Goal: Task Accomplishment & Management: Use online tool/utility

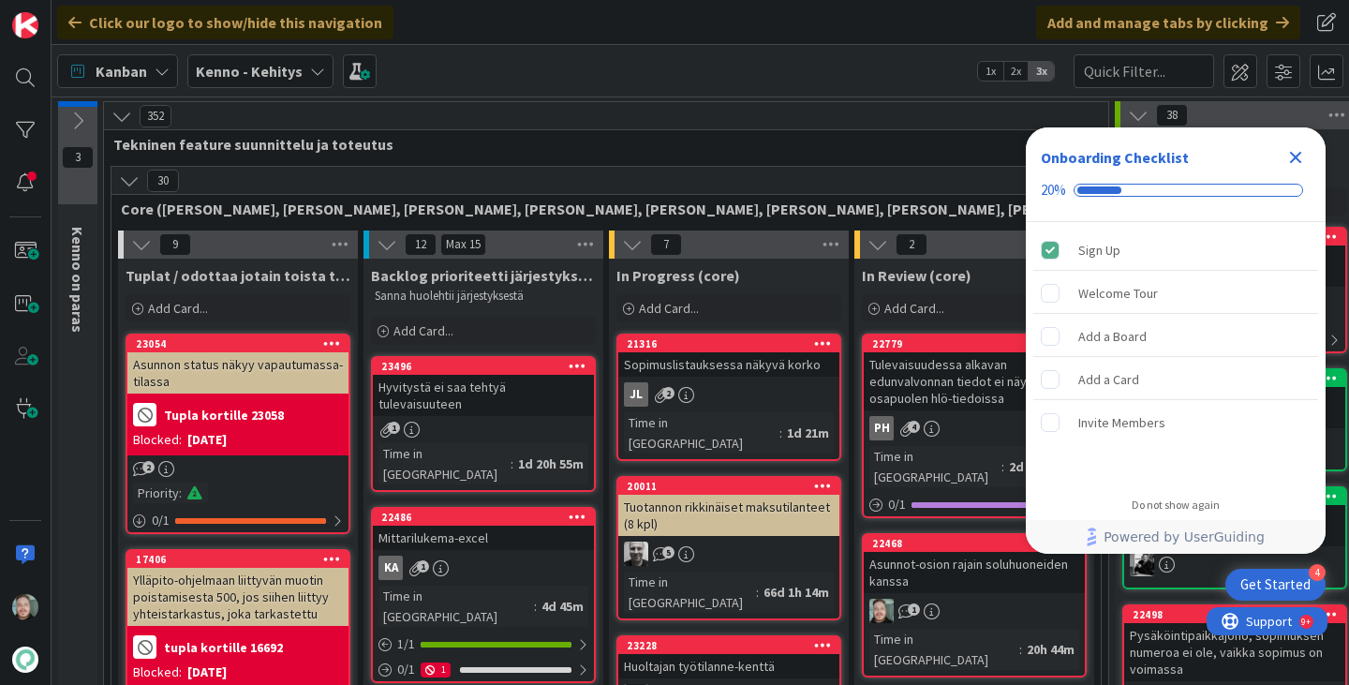
click at [1292, 156] on icon "Close Checklist" at bounding box center [1296, 158] width 12 height 12
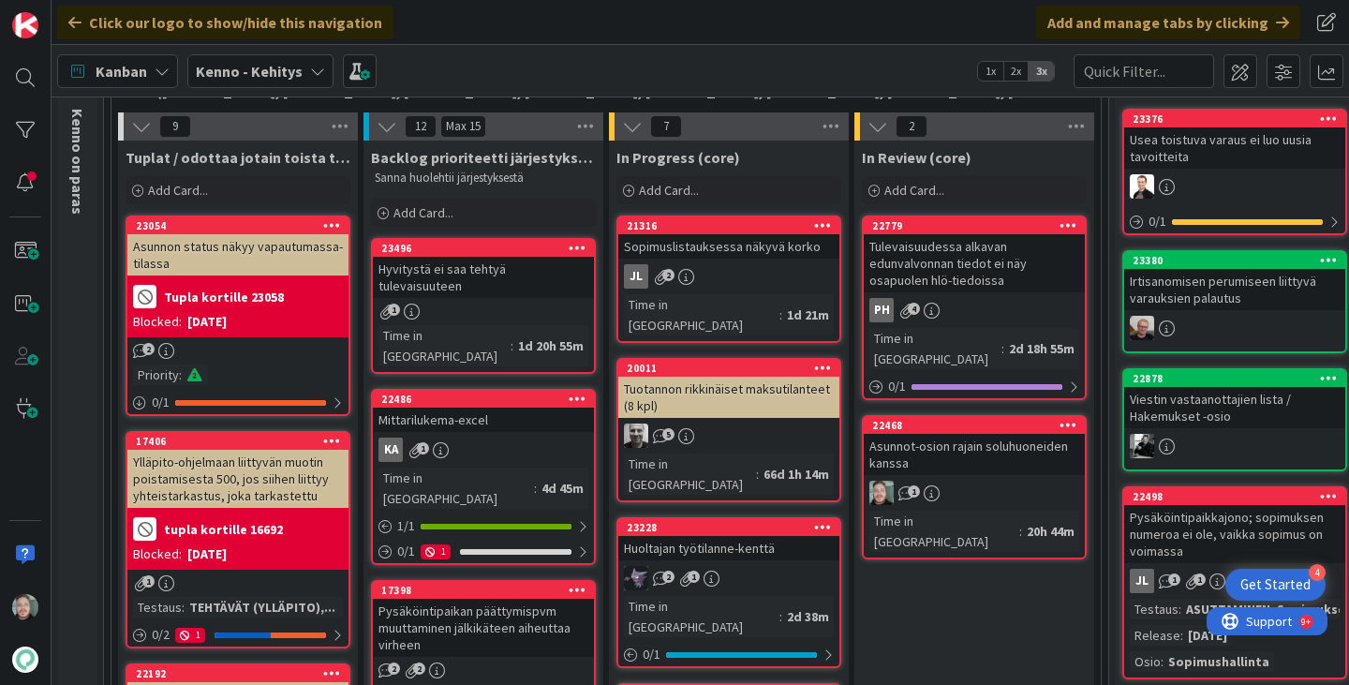
scroll to position [187, 0]
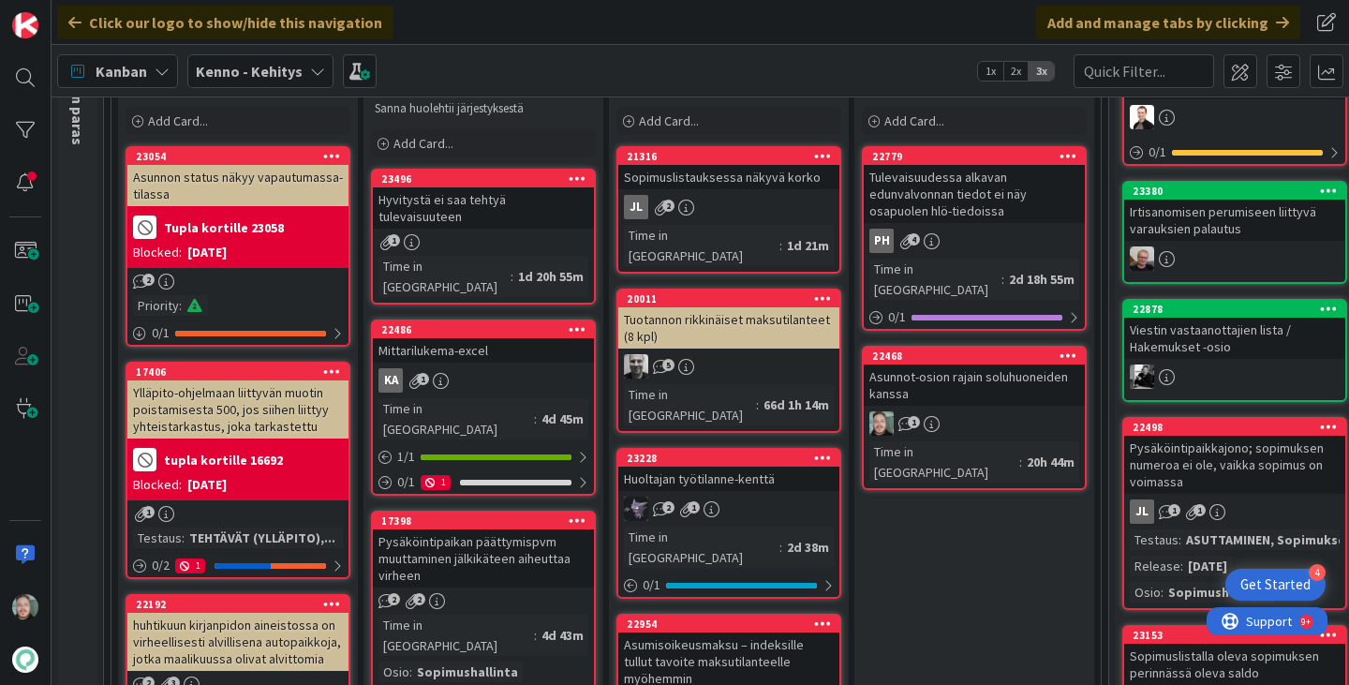
click at [965, 365] on div "Asunnot-osion rajain soluhuoneiden kanssa" at bounding box center [974, 385] width 221 height 41
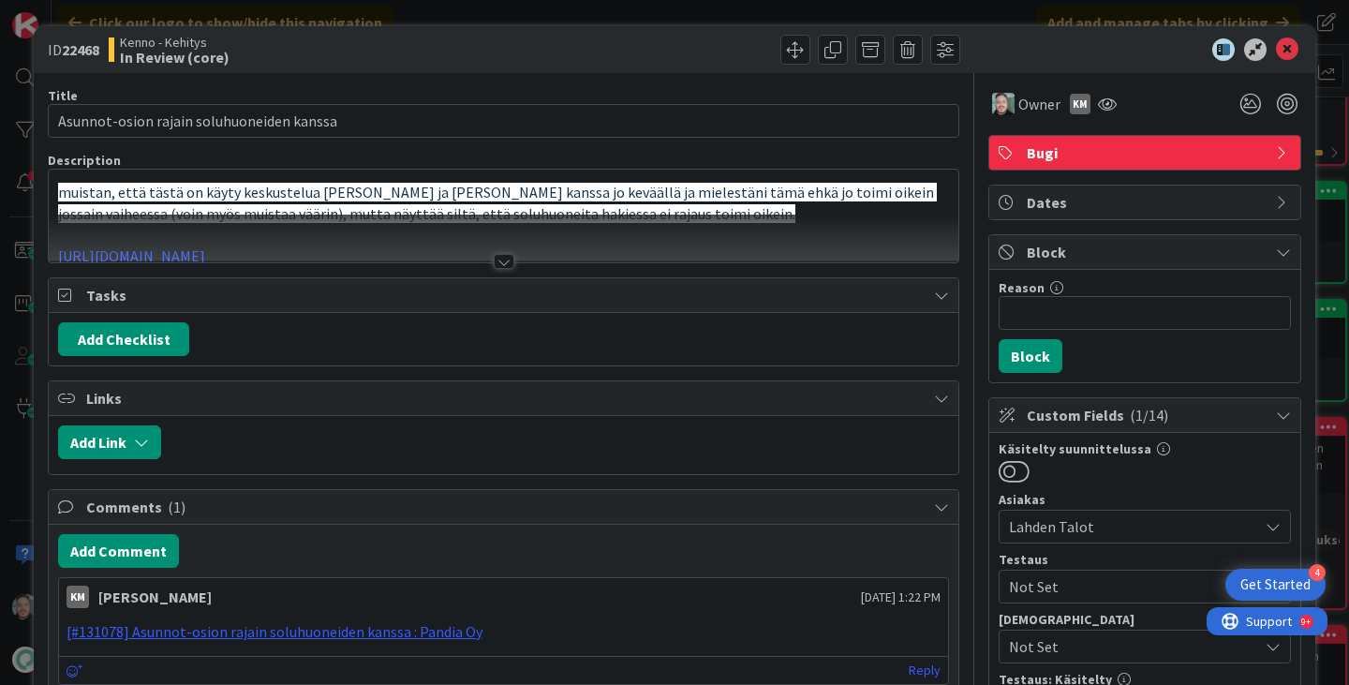
click at [499, 261] on div at bounding box center [504, 261] width 21 height 15
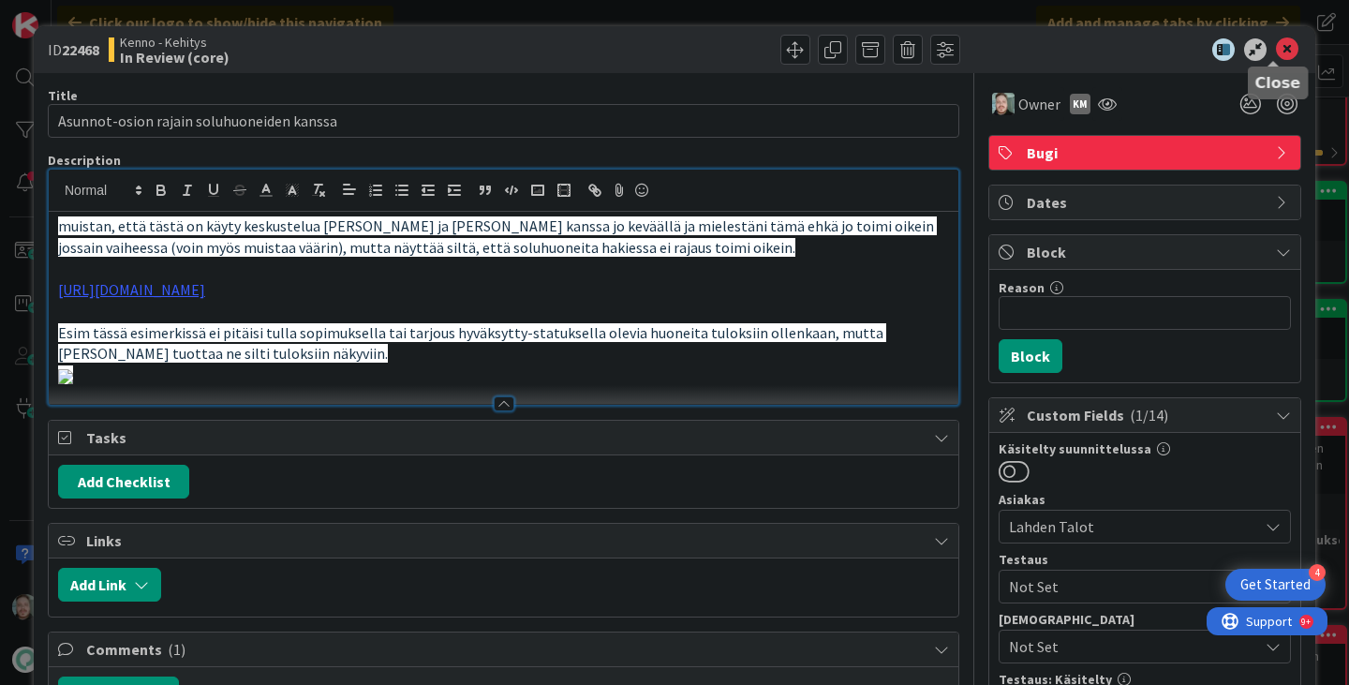
click at [1276, 44] on icon at bounding box center [1287, 49] width 22 height 22
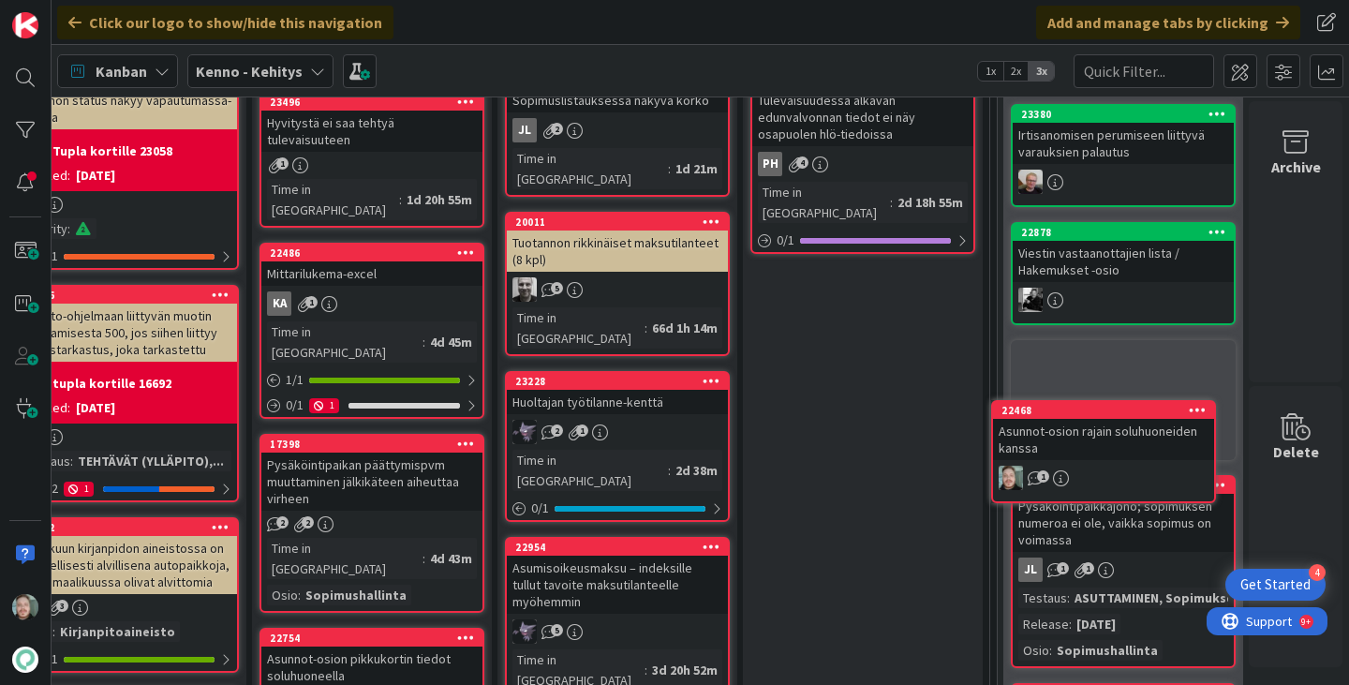
scroll to position [267, 126]
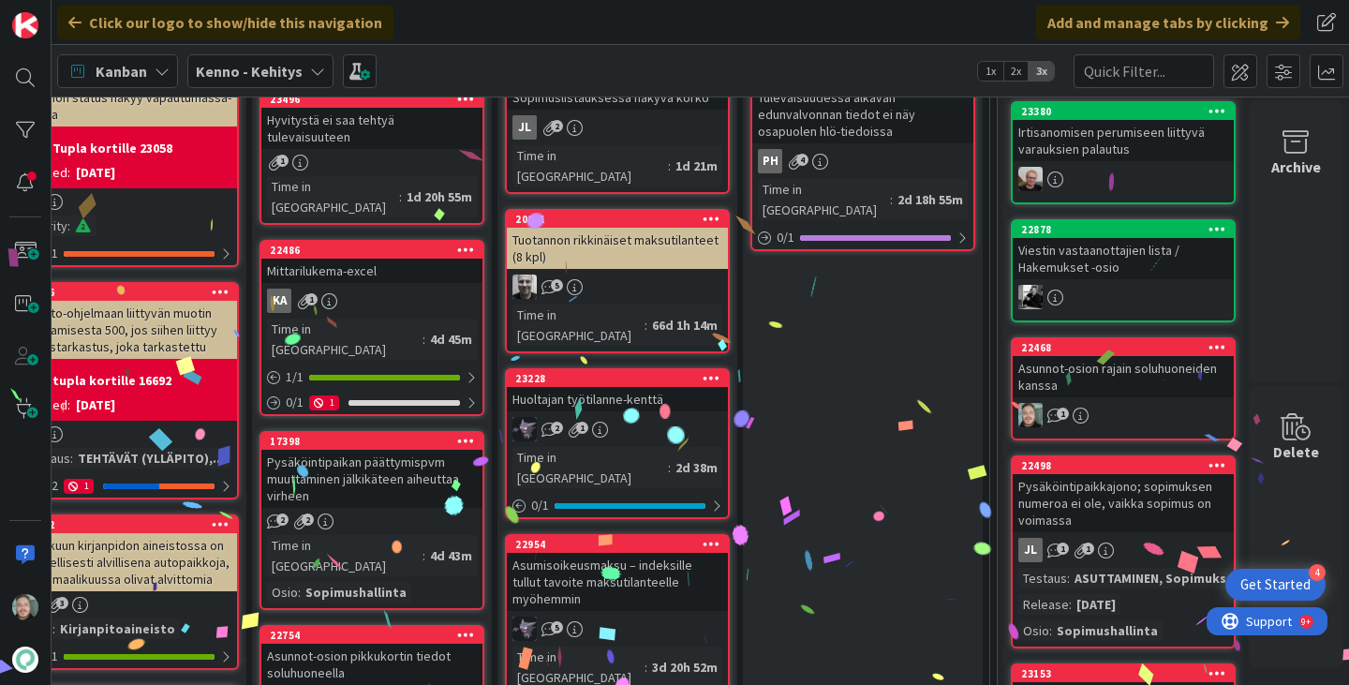
click at [1209, 349] on icon at bounding box center [1218, 346] width 18 height 13
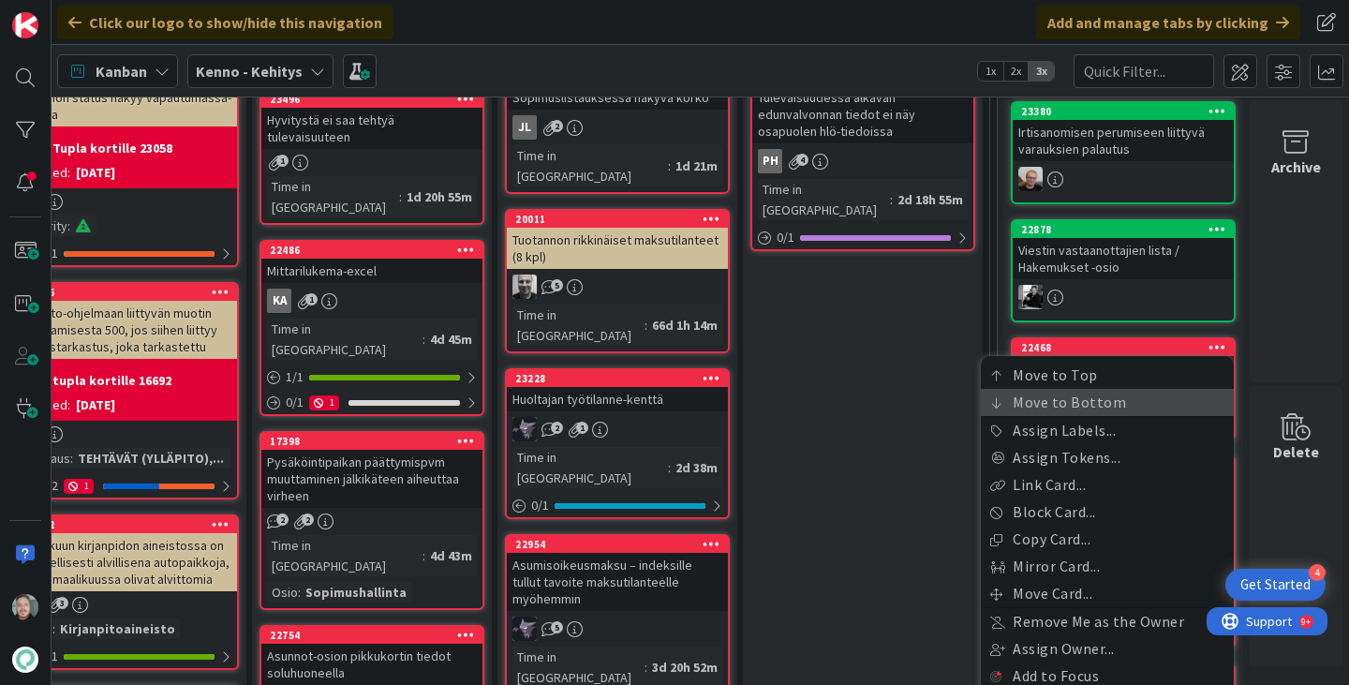
click at [1091, 402] on link "Move to Bottom" at bounding box center [1107, 402] width 253 height 27
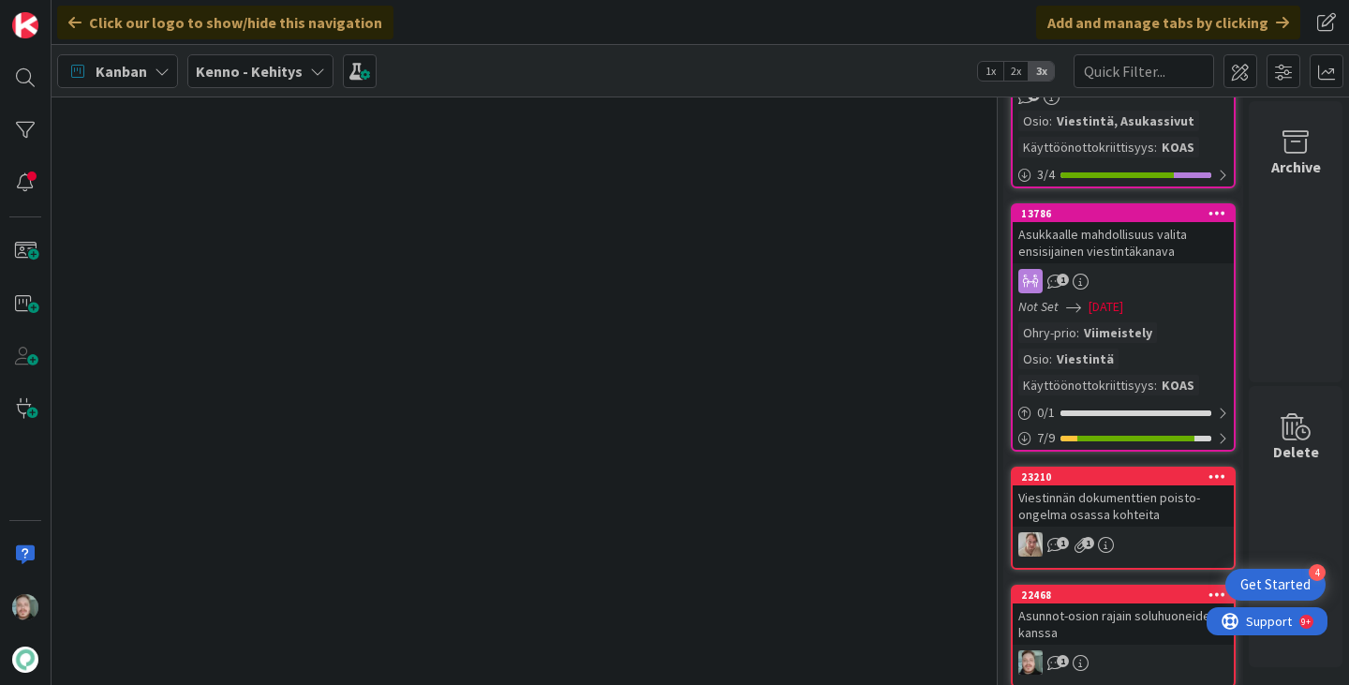
scroll to position [5361, 126]
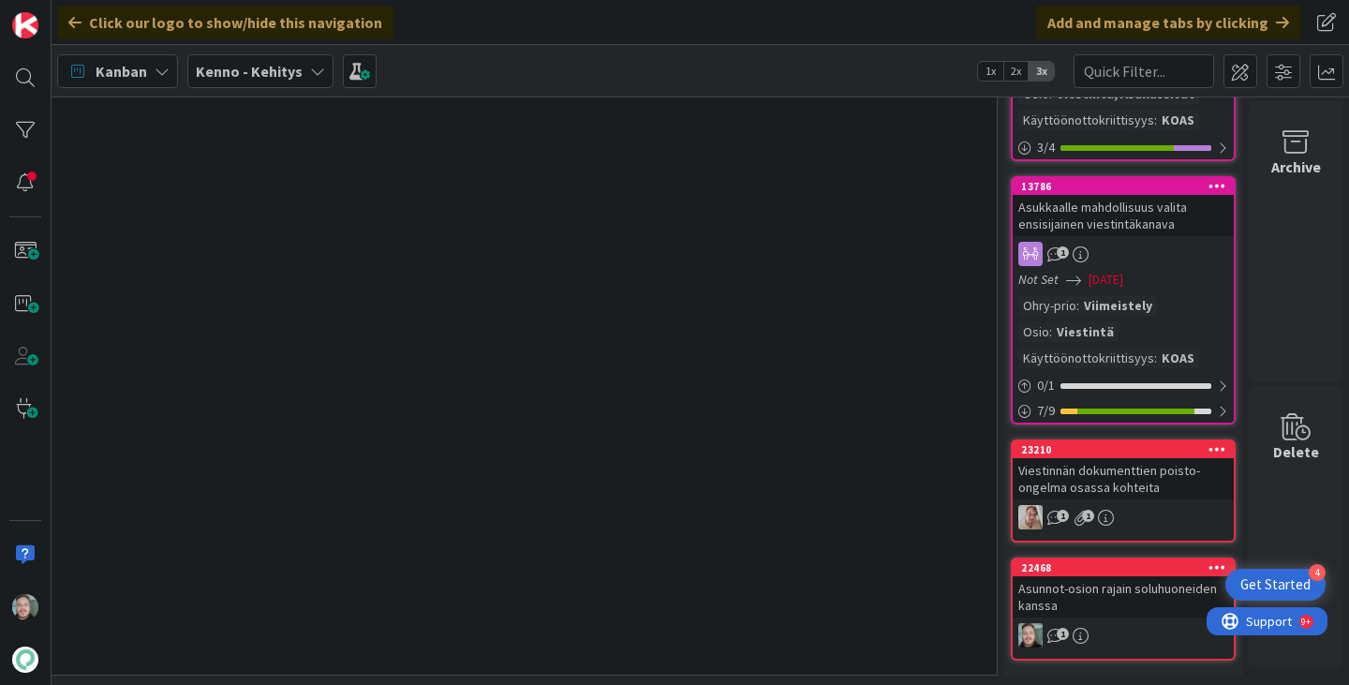
click at [1049, 576] on div "Asunnot-osion rajain soluhuoneiden kanssa" at bounding box center [1123, 596] width 221 height 41
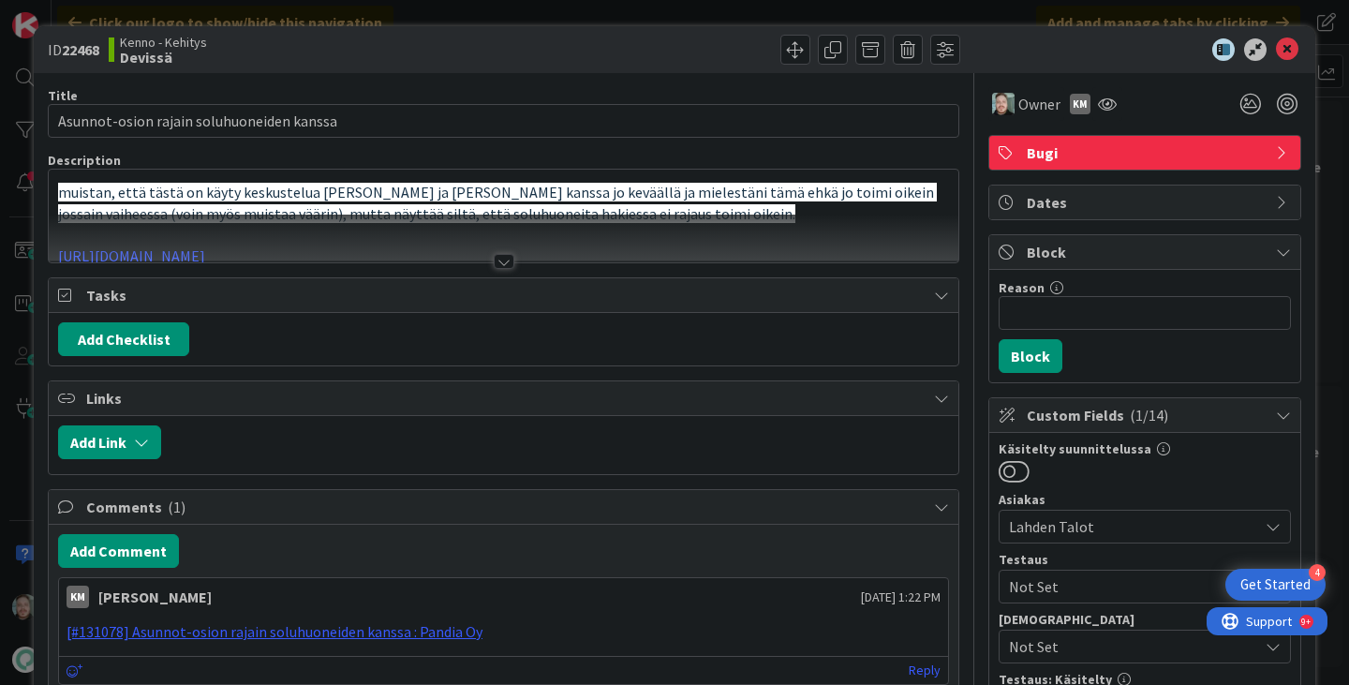
click at [494, 262] on div at bounding box center [504, 261] width 21 height 15
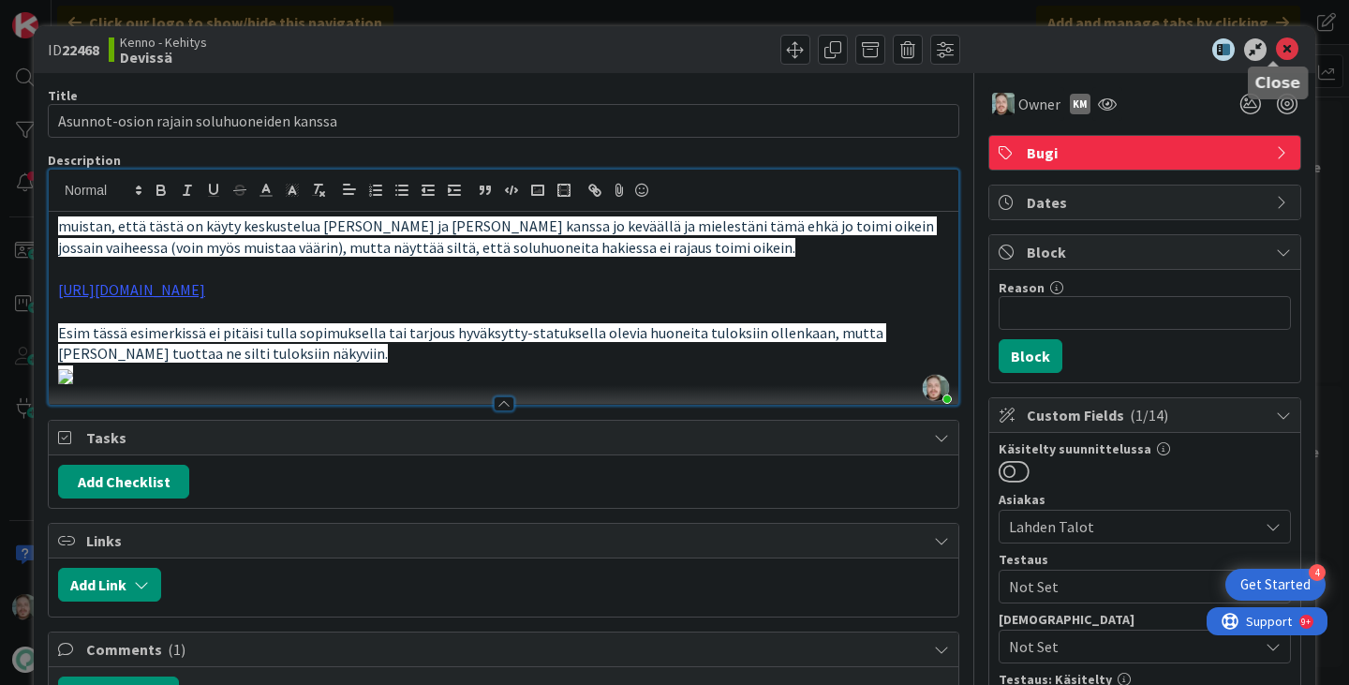
click at [1280, 45] on icon at bounding box center [1287, 49] width 22 height 22
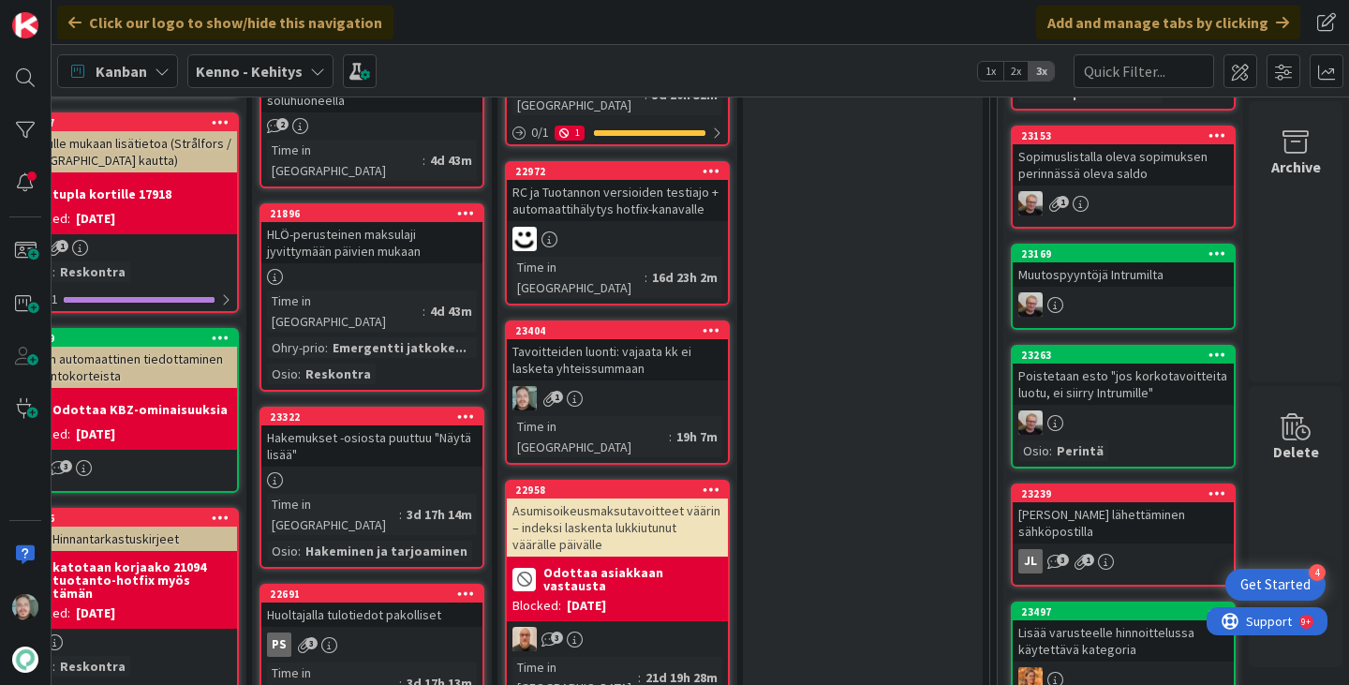
scroll to position [843, 126]
